Goal: Information Seeking & Learning: Learn about a topic

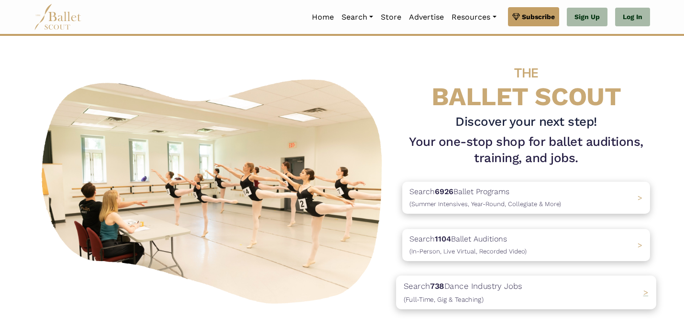
click at [475, 296] on span "(Full-Time, Gig & Teaching)" at bounding box center [444, 300] width 80 height 8
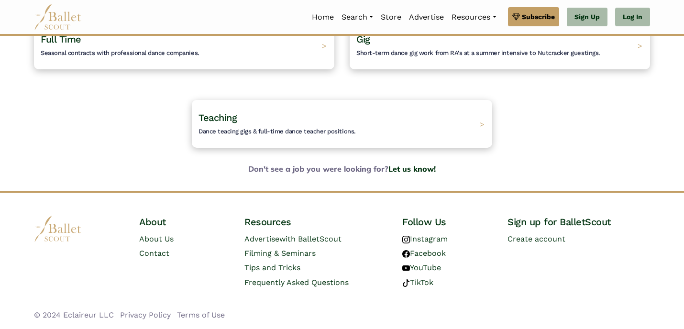
scroll to position [45, 0]
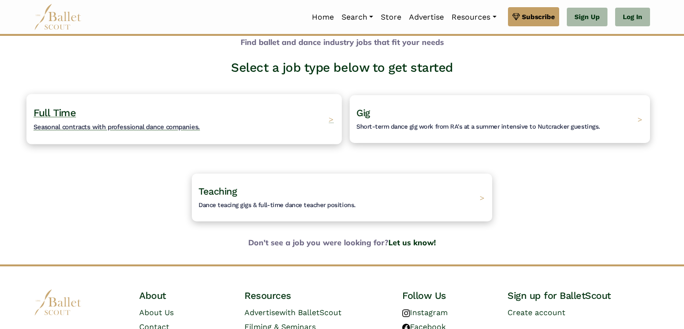
click at [258, 112] on div "Full Time Seasonal contracts with professional dance companies. >" at bounding box center [183, 119] width 315 height 50
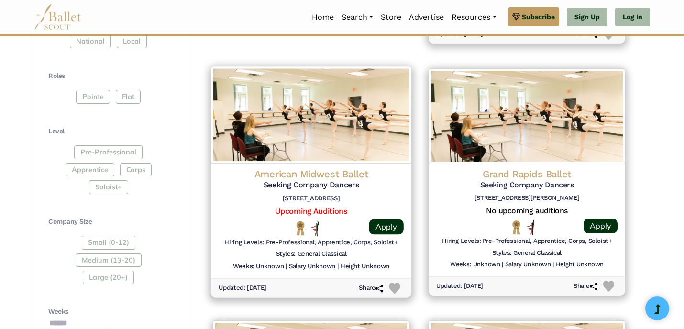
scroll to position [425, 0]
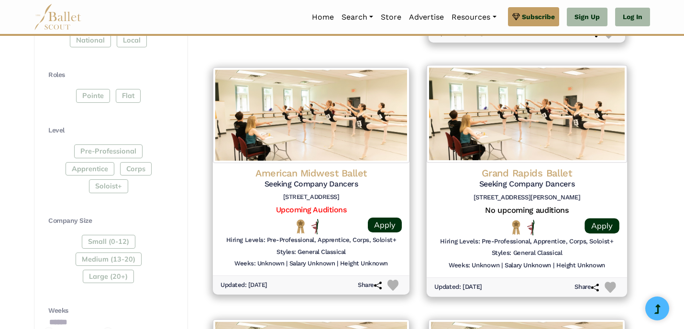
click at [516, 170] on h4 "Grand Rapids Ballet" at bounding box center [526, 173] width 185 height 13
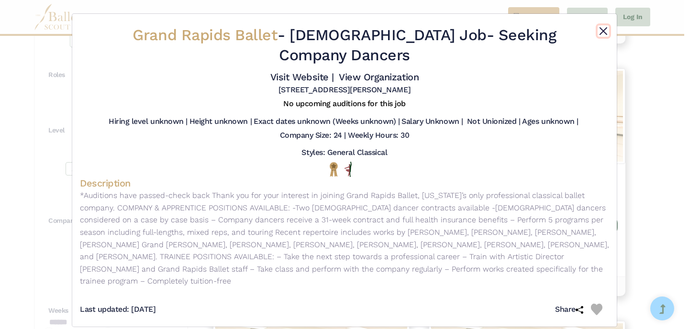
click at [602, 32] on button "Close" at bounding box center [603, 30] width 11 height 11
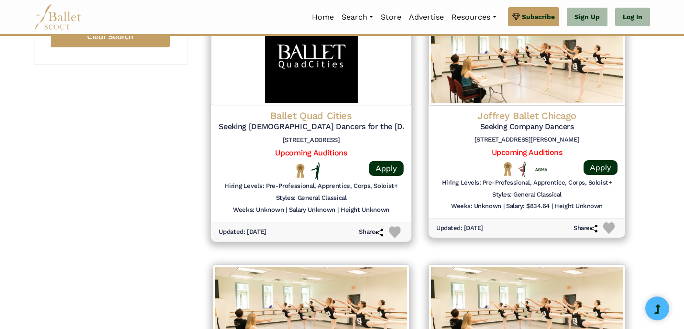
scroll to position [989, 0]
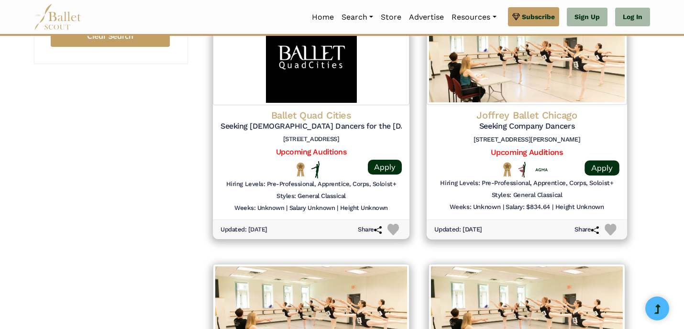
click at [512, 88] on img at bounding box center [527, 56] width 200 height 98
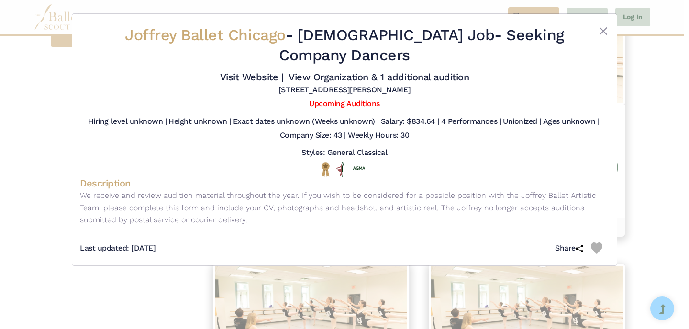
click at [608, 24] on div "Joffrey Ballet Chicago - Full Time Job - Seeking Company Dancers Visit Website …" at bounding box center [344, 61] width 529 height 78
click at [603, 33] on button "Close" at bounding box center [603, 30] width 11 height 11
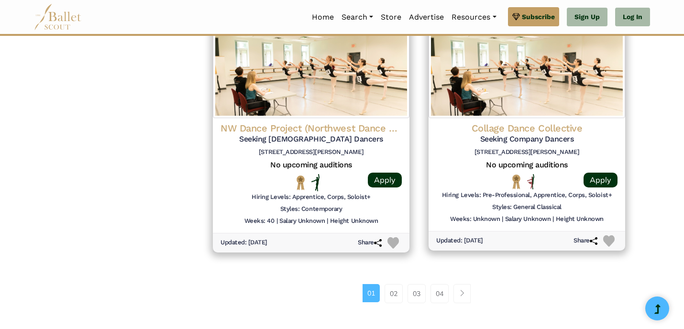
scroll to position [1232, 0]
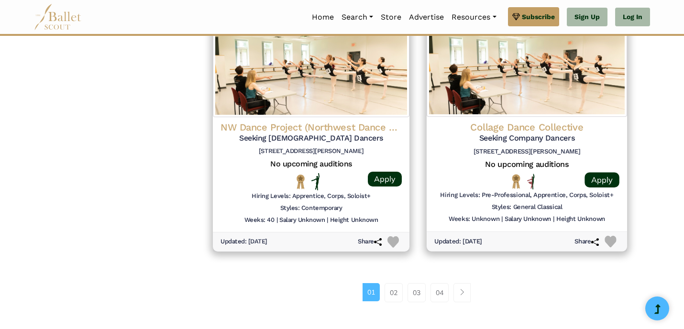
click at [505, 120] on div "Collage Dance Collective Seeking Company Dancers 505 Tillman Street Memphis TN …" at bounding box center [527, 174] width 200 height 115
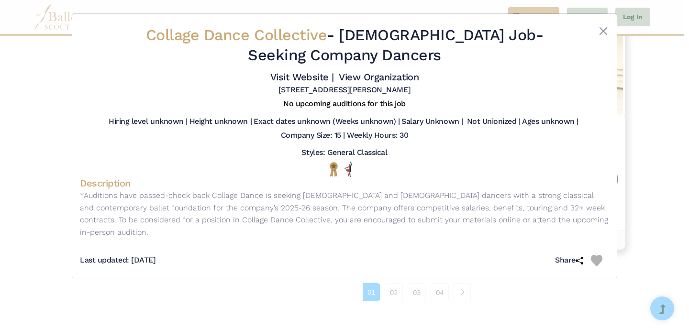
click at [309, 38] on span "Collage Dance Collective" at bounding box center [236, 35] width 181 height 18
click at [600, 32] on button "Close" at bounding box center [603, 30] width 11 height 11
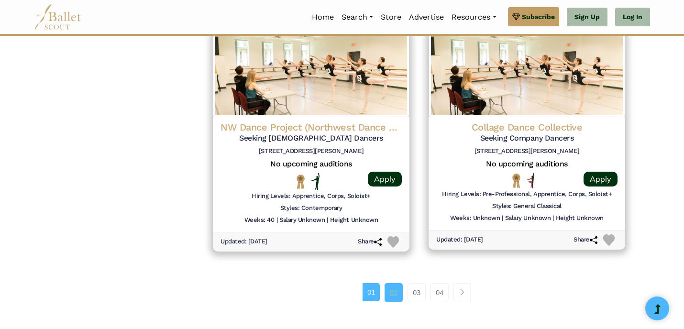
click at [388, 292] on link "02" at bounding box center [394, 292] width 18 height 19
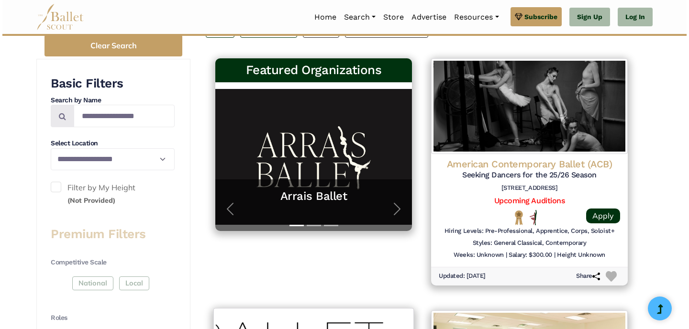
scroll to position [177, 0]
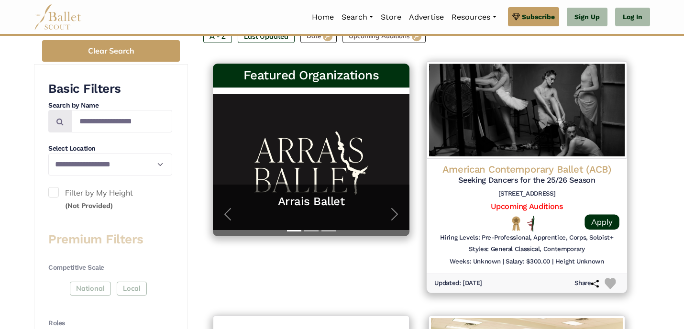
click at [487, 159] on div "American Contemporary Ballet (ACB) Seeking Dancers for the 25/26 Season 350 S G…" at bounding box center [527, 216] width 200 height 115
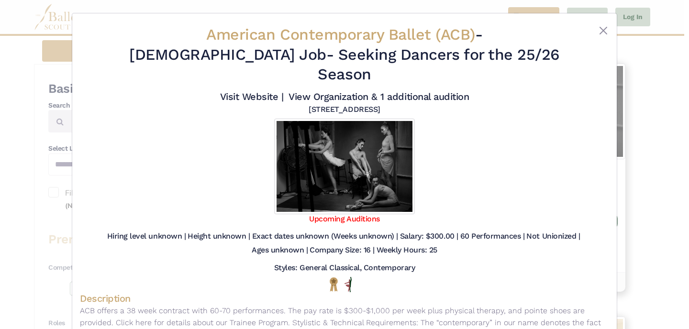
scroll to position [3, 0]
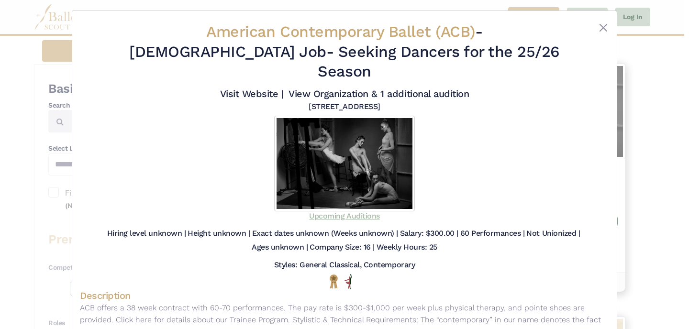
click at [338, 211] on link "Upcoming Auditions" at bounding box center [344, 215] width 70 height 9
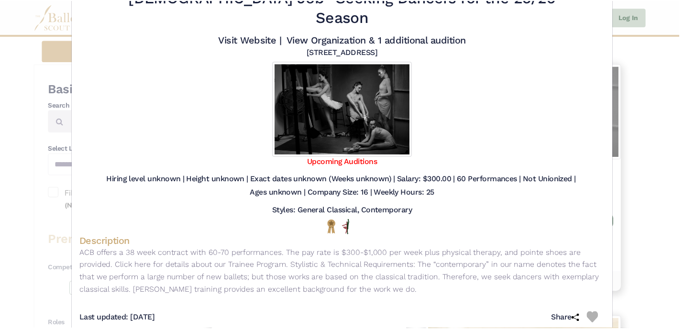
scroll to position [0, 0]
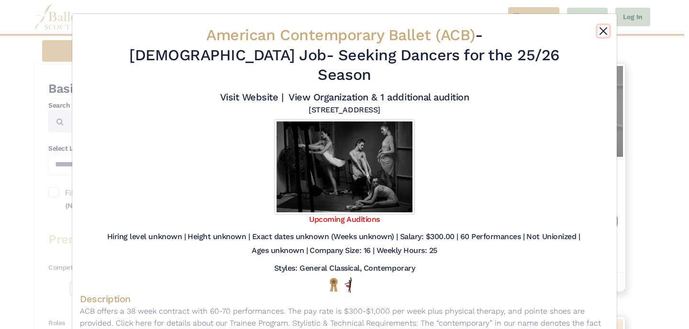
click at [601, 28] on button "Close" at bounding box center [603, 30] width 11 height 11
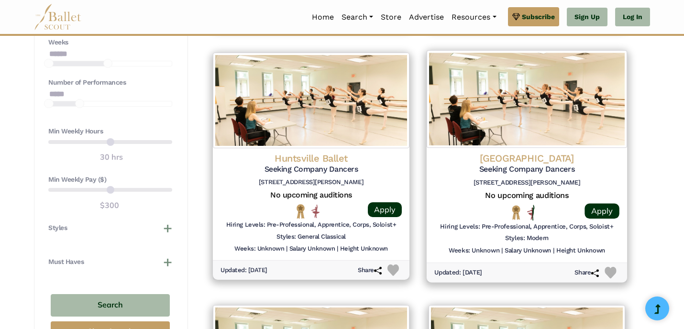
scroll to position [696, 0]
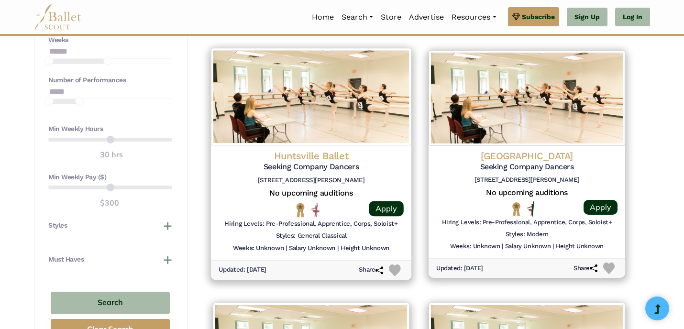
click at [295, 157] on h4 "Huntsville Ballet" at bounding box center [311, 155] width 185 height 13
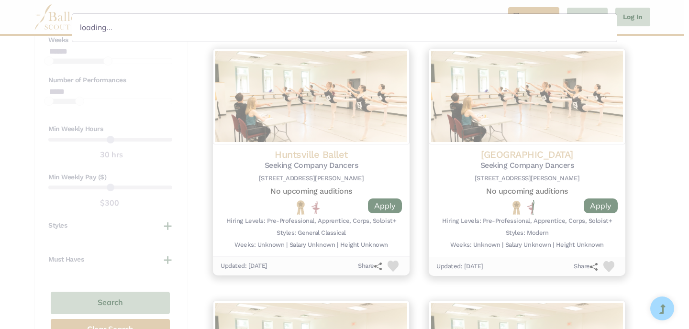
click at [426, 190] on div "loading..." at bounding box center [344, 164] width 689 height 329
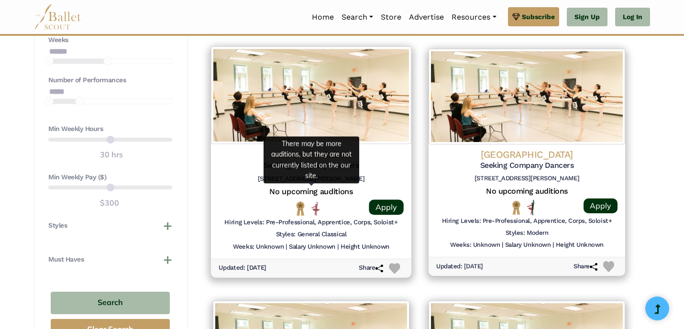
click at [344, 191] on h5 "No upcoming auditions" at bounding box center [311, 192] width 185 height 10
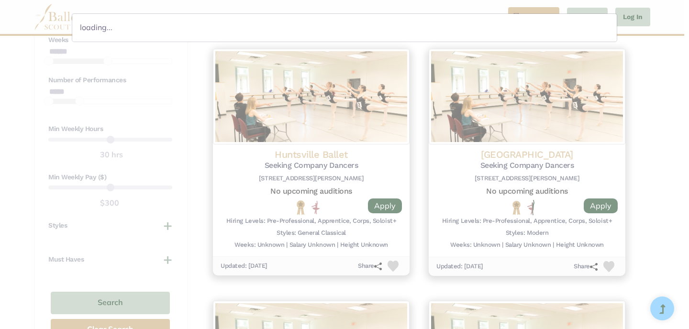
click at [651, 51] on div "loading..." at bounding box center [344, 164] width 689 height 329
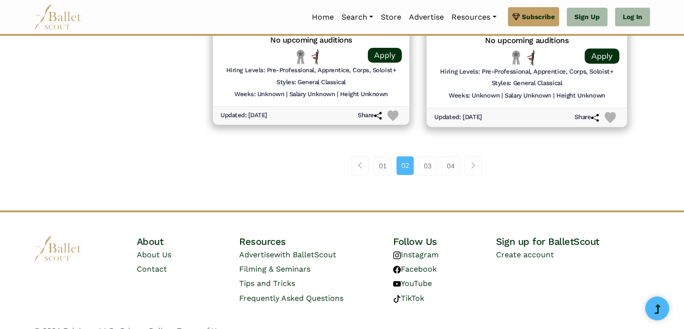
scroll to position [1352, 0]
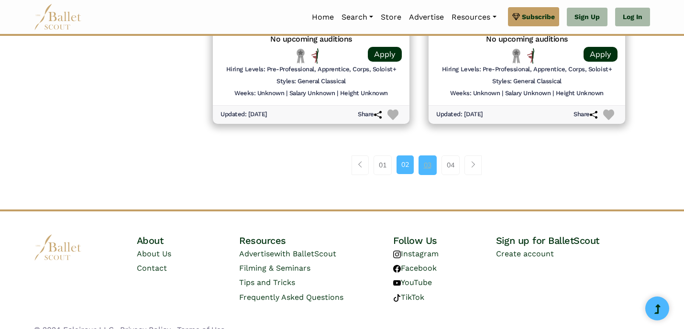
click at [426, 164] on link "03" at bounding box center [428, 164] width 18 height 19
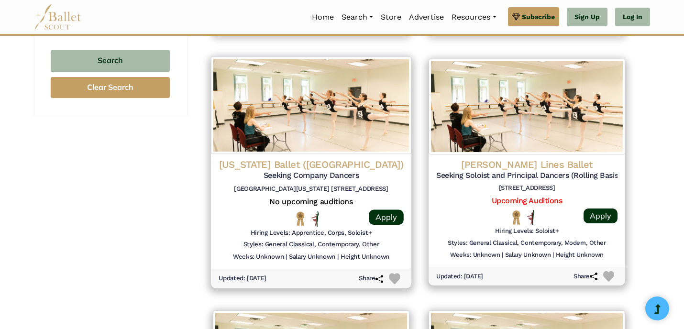
scroll to position [1366, 0]
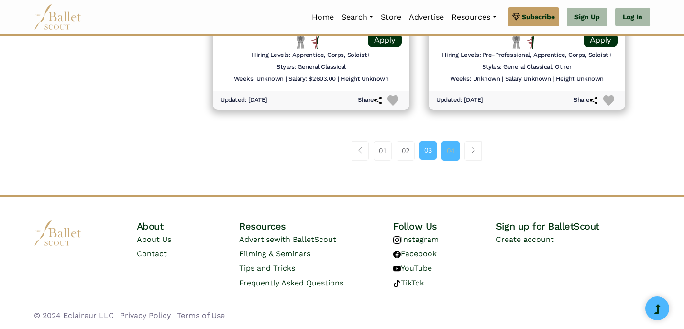
click at [452, 147] on link "04" at bounding box center [451, 150] width 18 height 19
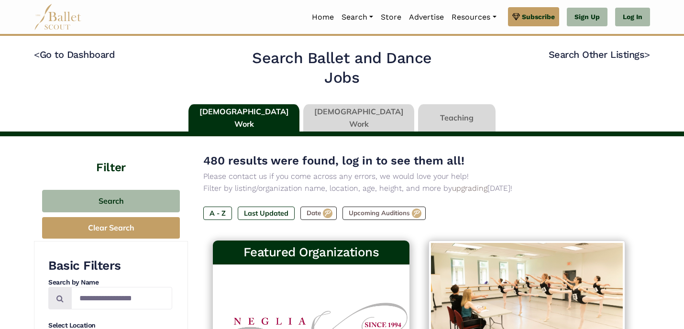
click at [363, 110] on link at bounding box center [358, 117] width 111 height 27
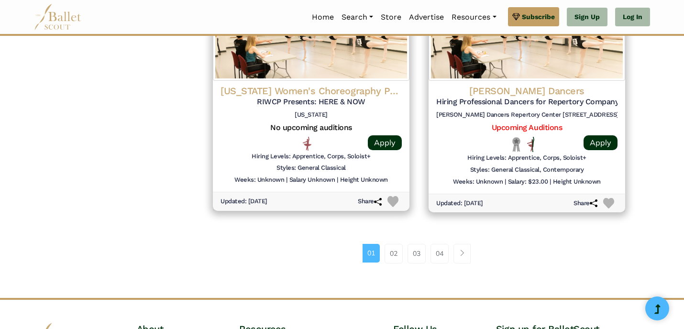
scroll to position [1268, 0]
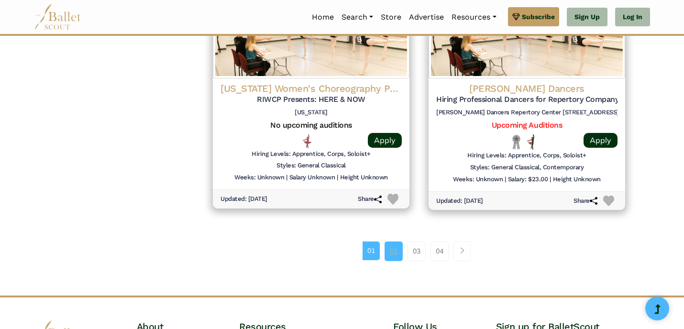
click at [398, 255] on link "02" at bounding box center [394, 251] width 18 height 19
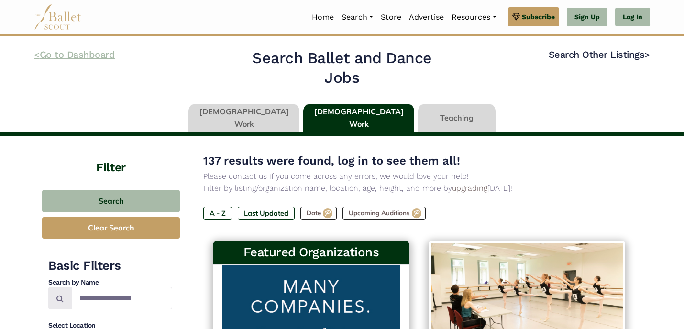
click at [59, 59] on link "< Go to Dashboard" at bounding box center [74, 54] width 81 height 11
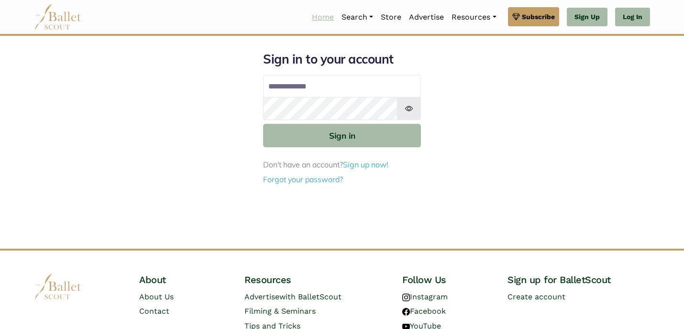
click at [320, 18] on link "Home" at bounding box center [323, 17] width 30 height 20
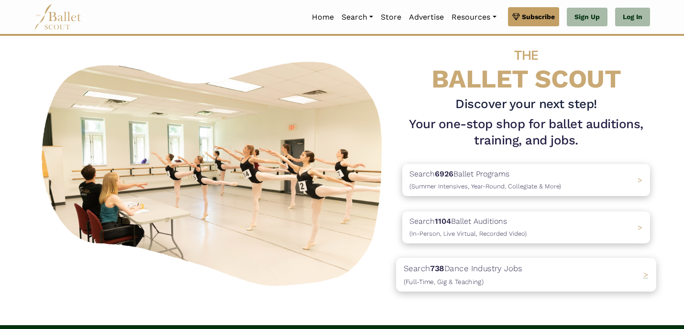
scroll to position [25, 0]
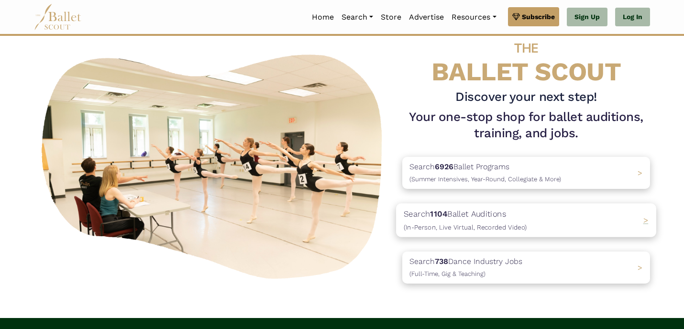
click at [538, 216] on div "Search 1104 Ballet Auditions (In-Person, Live Virtual, Recorded Video) >" at bounding box center [526, 219] width 260 height 33
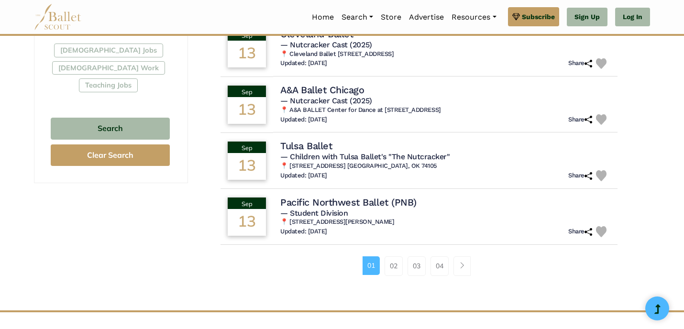
scroll to position [586, 0]
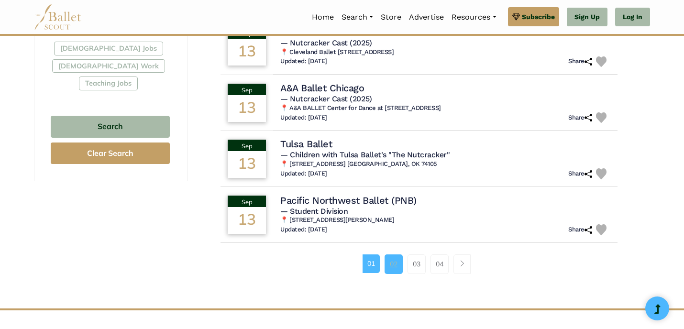
click at [392, 264] on link "02" at bounding box center [394, 264] width 18 height 19
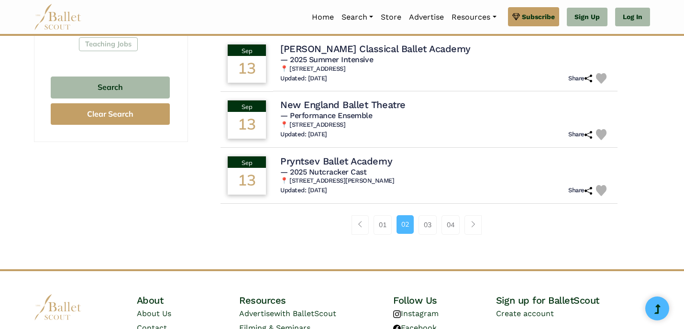
scroll to position [624, 0]
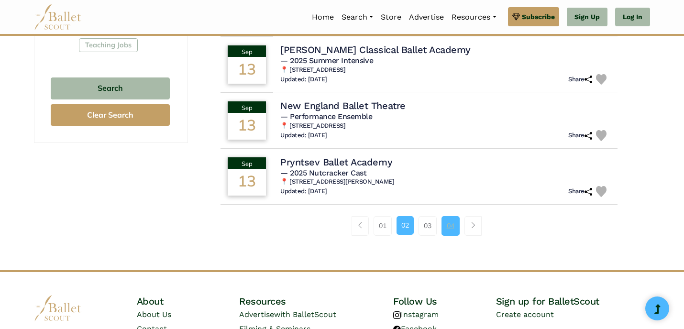
click at [442, 233] on link "04" at bounding box center [451, 225] width 18 height 19
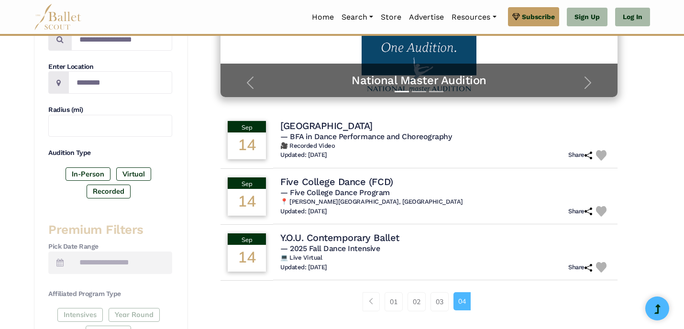
scroll to position [214, 0]
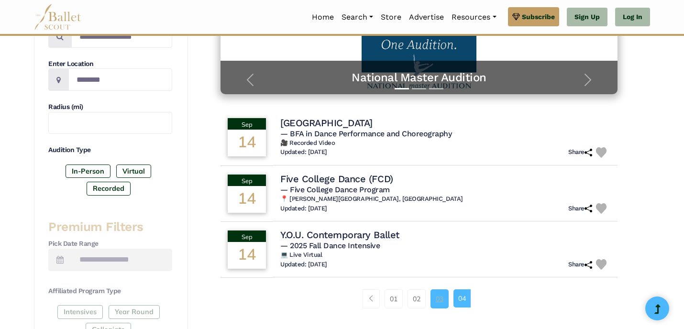
click at [442, 306] on link "03" at bounding box center [440, 298] width 18 height 19
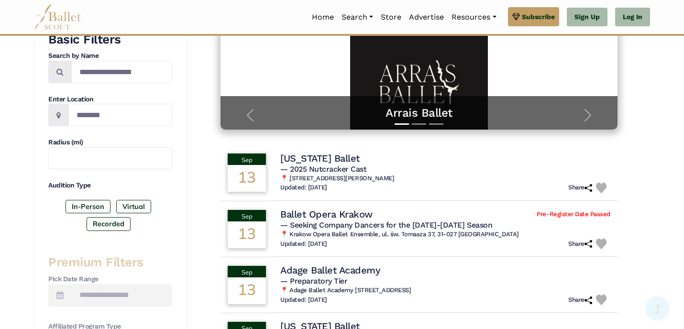
scroll to position [180, 0]
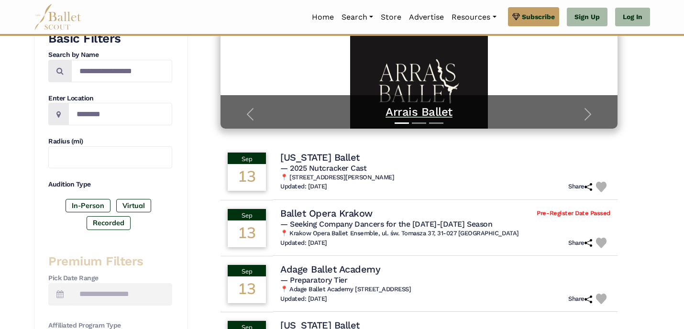
click at [429, 116] on h5 "Arrais Ballet" at bounding box center [419, 112] width 378 height 15
click at [589, 119] on span "button" at bounding box center [587, 114] width 15 height 15
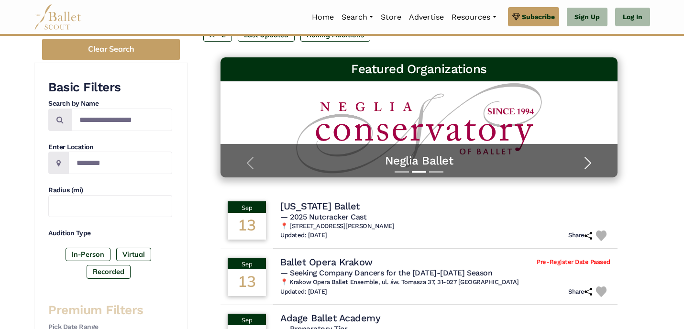
scroll to position [119, 0]
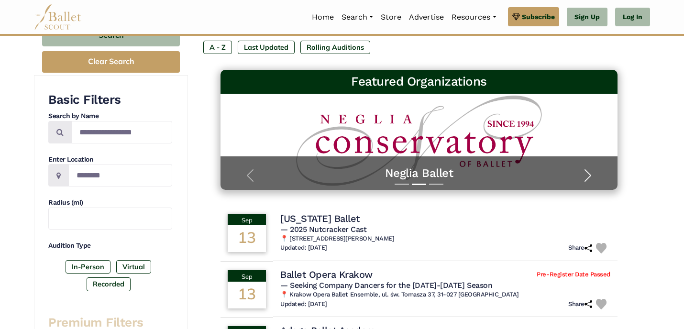
click at [587, 171] on span "button" at bounding box center [587, 175] width 15 height 15
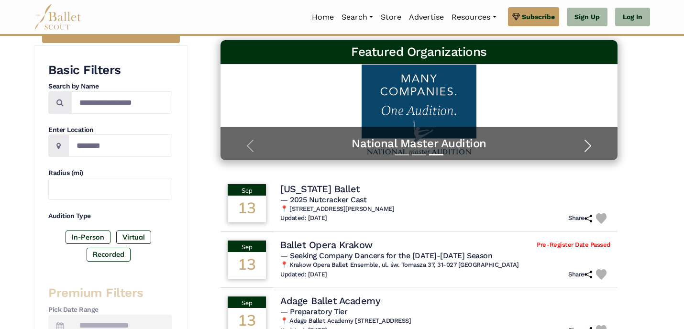
scroll to position [0, 0]
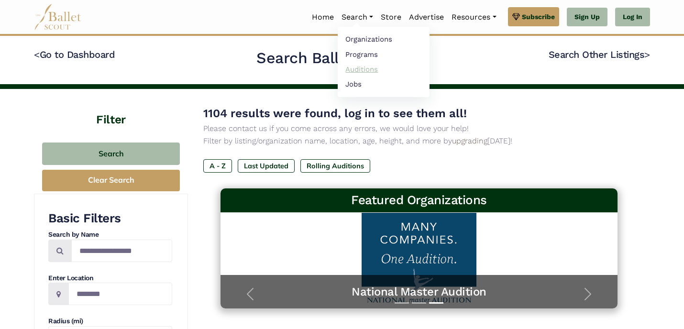
click at [354, 67] on link "Auditions" at bounding box center [384, 69] width 92 height 15
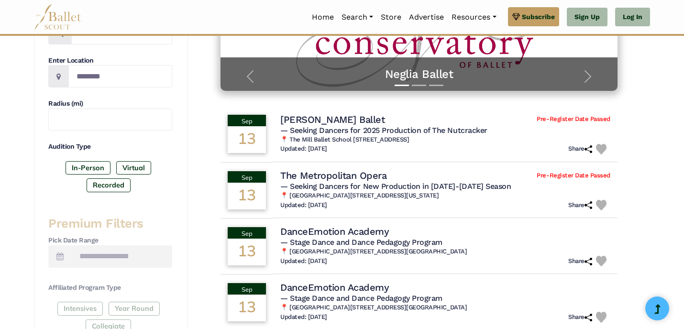
scroll to position [189, 0]
